Goal: Check status: Check status

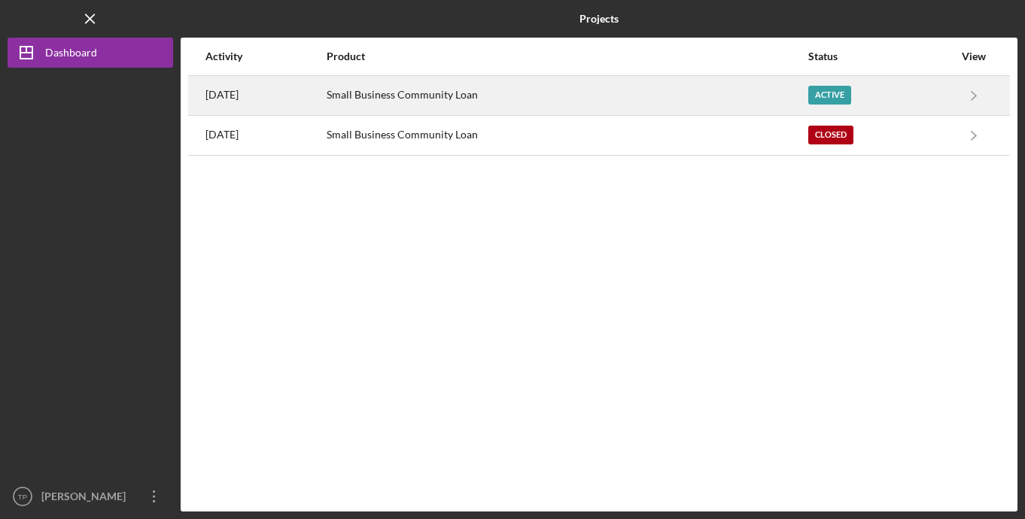
click at [468, 93] on div "Small Business Community Loan" at bounding box center [566, 96] width 480 height 38
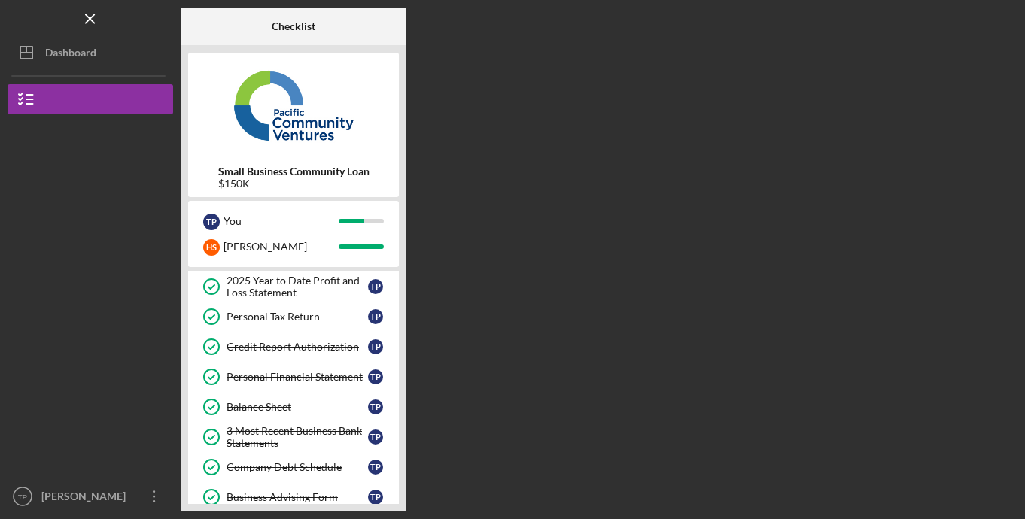
scroll to position [305, 0]
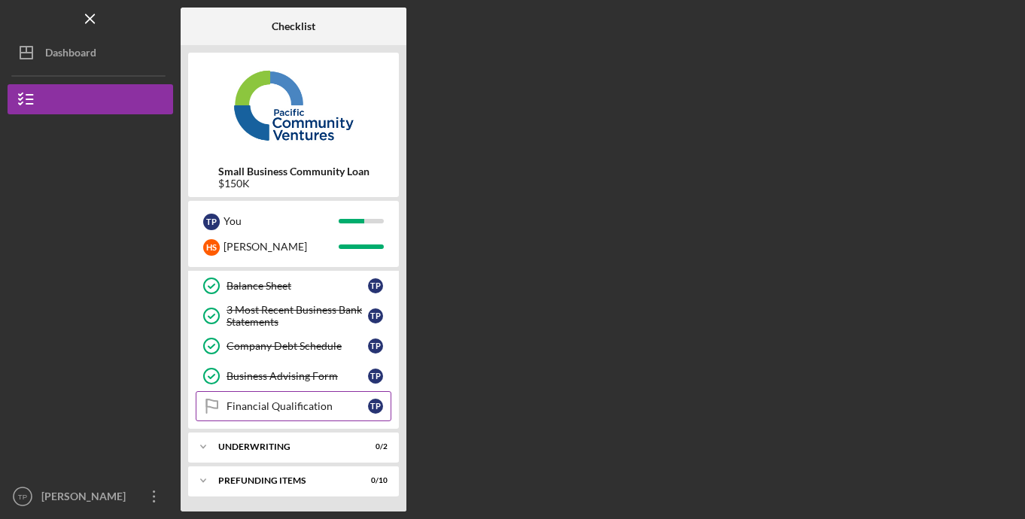
click at [287, 401] on div "Financial Qualification" at bounding box center [296, 406] width 141 height 12
